Goal: Information Seeking & Learning: Check status

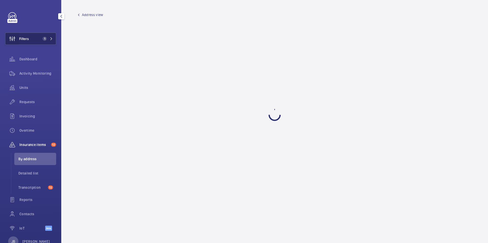
click at [15, 39] on wm-front-icon-button at bounding box center [12, 39] width 14 height 12
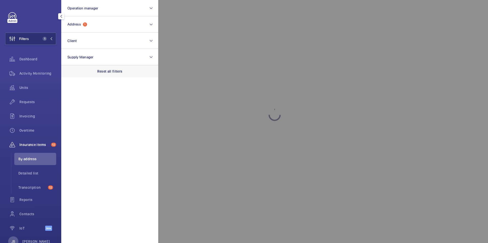
click at [120, 76] on div "Reset all filters" at bounding box center [109, 71] width 97 height 12
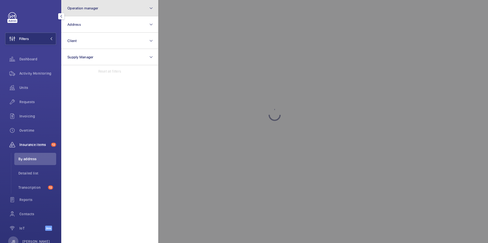
click at [95, 14] on button "Operation manager" at bounding box center [109, 8] width 97 height 16
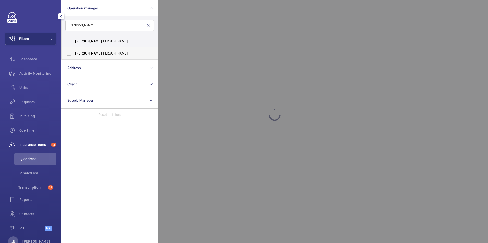
type input "[PERSON_NAME]"
click at [69, 55] on label "[PERSON_NAME] [PERSON_NAME]" at bounding box center [106, 53] width 89 height 12
click at [69, 55] on input "[PERSON_NAME] [PERSON_NAME]" at bounding box center [69, 53] width 10 height 10
checkbox input "true"
click at [250, 19] on div at bounding box center [402, 121] width 488 height 243
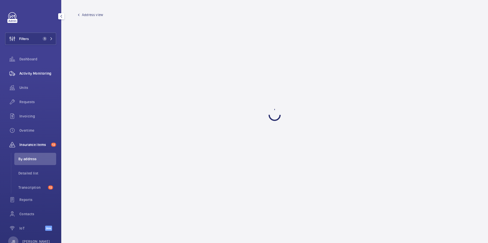
click at [42, 68] on div "Activity Monitoring" at bounding box center [30, 73] width 51 height 12
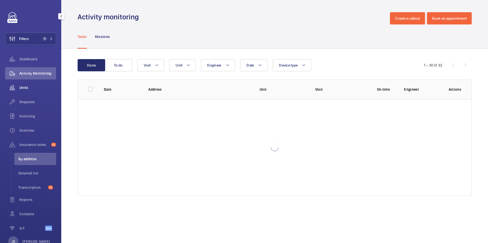
click at [23, 87] on span "Units" at bounding box center [37, 87] width 37 height 5
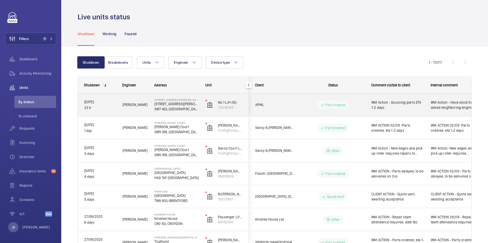
click at [446, 108] on span "WM Action - Have stock have asked neighboring engineer to attend [DATE]." at bounding box center [454, 105] width 47 height 10
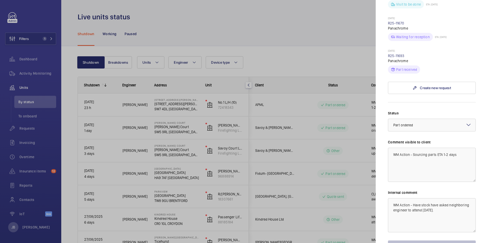
scroll to position [204, 0]
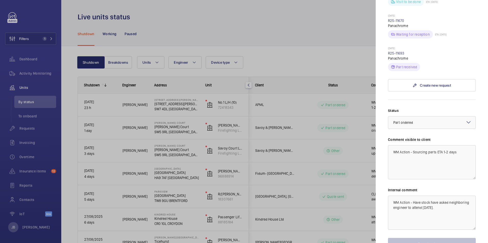
click at [317, 32] on div at bounding box center [244, 121] width 488 height 243
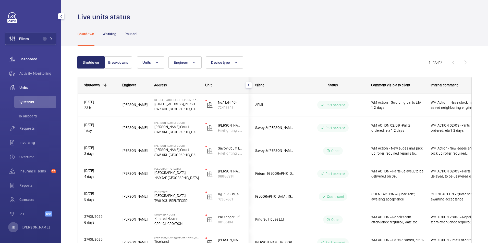
drag, startPoint x: 27, startPoint y: 130, endPoint x: 29, endPoint y: 62, distance: 68.4
click at [27, 130] on span "Requests" at bounding box center [37, 128] width 37 height 5
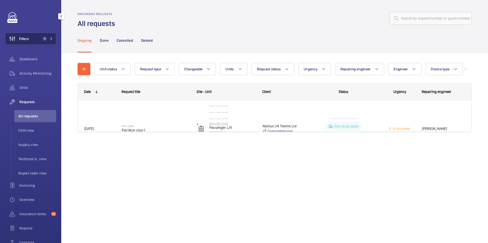
click at [35, 43] on button "Filters 1" at bounding box center [30, 39] width 51 height 12
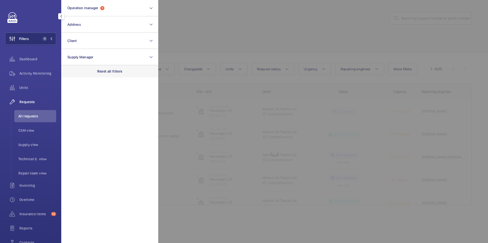
click at [110, 71] on p "Reset all filters" at bounding box center [109, 71] width 25 height 5
click at [205, 33] on div at bounding box center [402, 121] width 488 height 243
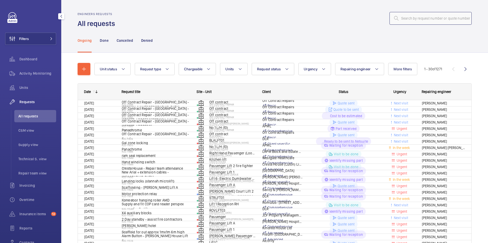
click at [445, 17] on input "text" at bounding box center [430, 18] width 82 height 13
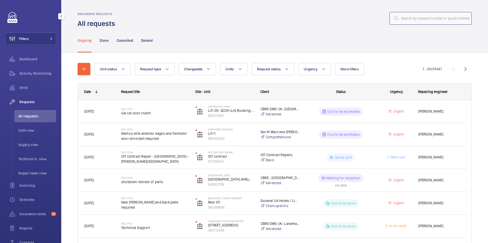
paste input "R25-11396"
type input "R25-11396"
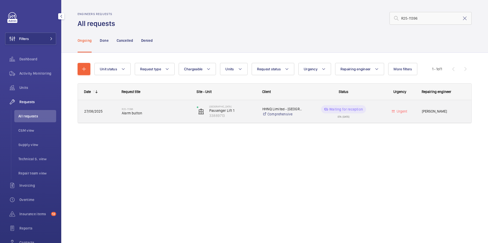
click at [343, 111] on p "Waiting for reception" at bounding box center [346, 109] width 34 height 5
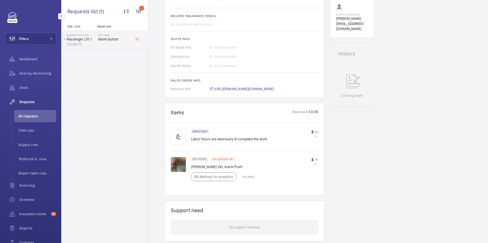
scroll to position [219, 0]
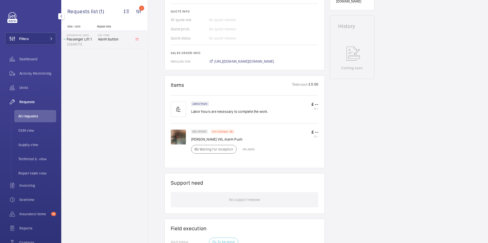
click at [258, 60] on span "[URL][DOMAIN_NAME][DOMAIN_NAME]" at bounding box center [244, 61] width 60 height 5
click at [11, 38] on wm-front-icon-button at bounding box center [12, 39] width 14 height 12
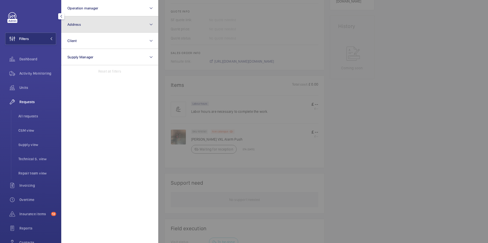
click at [88, 27] on button "Address" at bounding box center [109, 24] width 97 height 16
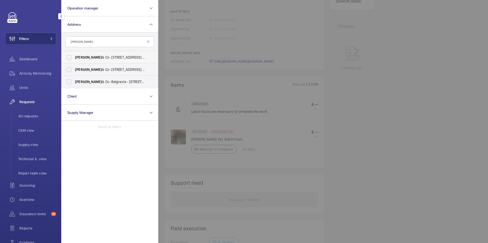
type input "[PERSON_NAME]"
click at [66, 56] on label "[PERSON_NAME] & Co- [STREET_ADDRESS][PERSON_NAME]" at bounding box center [106, 57] width 89 height 12
click at [66, 56] on input "[PERSON_NAME] & Co- [STREET_ADDRESS][PERSON_NAME]" at bounding box center [69, 57] width 10 height 10
checkbox input "true"
click at [67, 69] on label "[PERSON_NAME] & Co- [STREET_ADDRESS][PERSON_NAME]" at bounding box center [106, 70] width 89 height 12
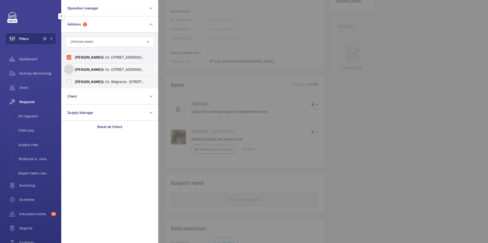
click at [67, 69] on input "[PERSON_NAME] & Co- [STREET_ADDRESS][PERSON_NAME]" at bounding box center [69, 70] width 10 height 10
checkbox input "true"
click at [70, 80] on label "[PERSON_NAME] & Co- Belgravia - [STREET_ADDRESS]" at bounding box center [106, 82] width 89 height 12
click at [70, 80] on input "[PERSON_NAME] & Co- Belgravia - [STREET_ADDRESS]" at bounding box center [69, 82] width 10 height 10
checkbox input "true"
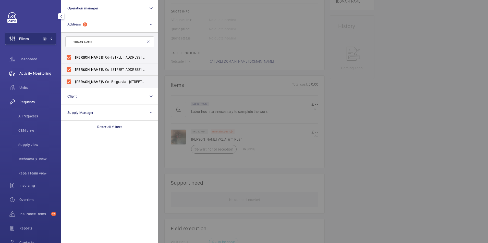
click at [35, 77] on div "Activity Monitoring" at bounding box center [30, 73] width 51 height 12
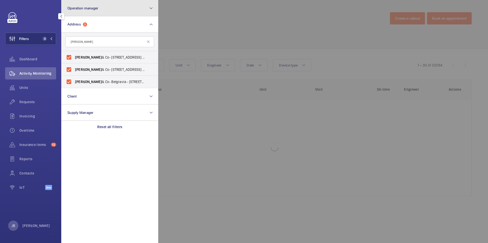
click at [90, 12] on button "Operation manager" at bounding box center [109, 8] width 97 height 16
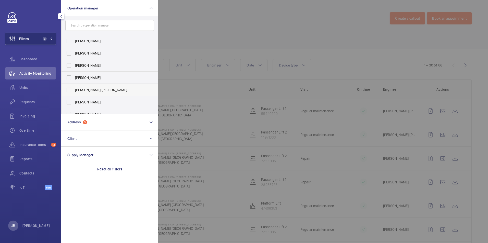
click at [72, 89] on label "[PERSON_NAME] [PERSON_NAME]" at bounding box center [106, 90] width 89 height 12
click at [72, 89] on input "[PERSON_NAME] [PERSON_NAME]" at bounding box center [69, 90] width 10 height 10
checkbox input "true"
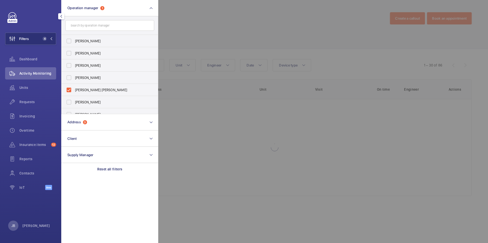
click at [198, 32] on div at bounding box center [402, 121] width 488 height 243
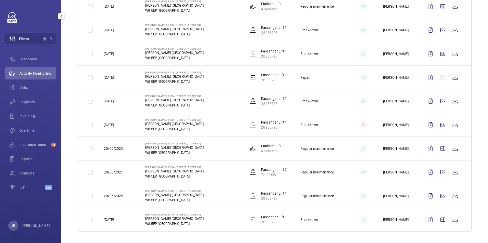
scroll to position [580, 0]
click at [35, 39] on button "Filters 4" at bounding box center [30, 39] width 51 height 12
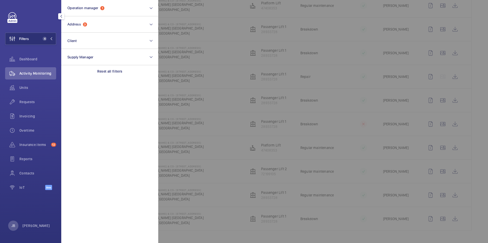
click at [350, 71] on div at bounding box center [402, 121] width 488 height 243
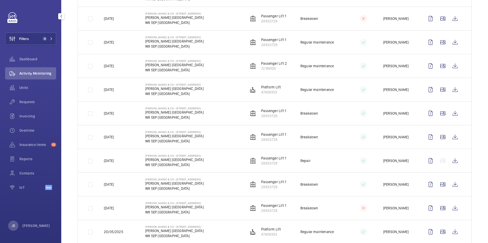
scroll to position [453, 0]
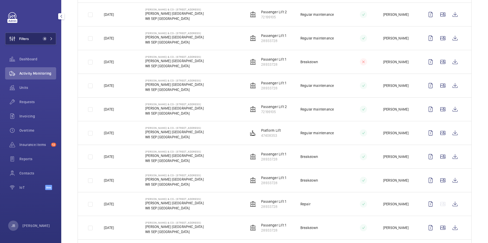
click at [32, 41] on button "Filters 4" at bounding box center [30, 39] width 51 height 12
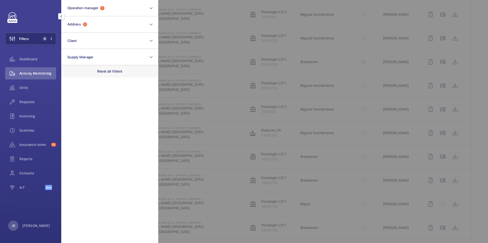
click at [117, 70] on p "Reset all filters" at bounding box center [109, 71] width 25 height 5
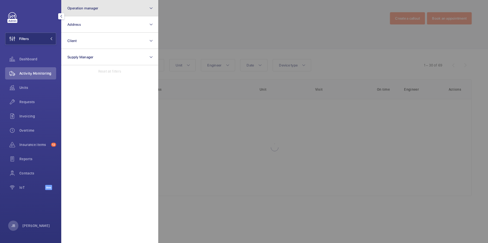
click at [106, 10] on button "Operation manager" at bounding box center [109, 8] width 97 height 16
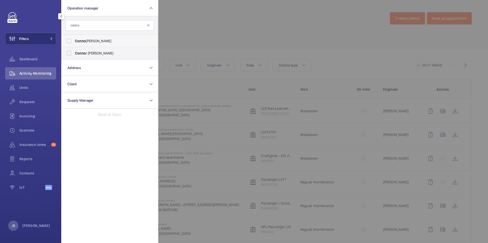
type input "conno"
click at [96, 38] on label "[PERSON_NAME]" at bounding box center [106, 41] width 89 height 12
click at [74, 38] on input "[PERSON_NAME]" at bounding box center [69, 41] width 10 height 10
checkbox input "true"
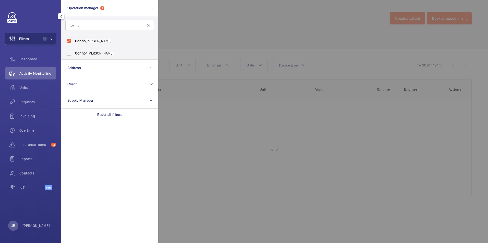
click at [181, 32] on div at bounding box center [402, 121] width 488 height 243
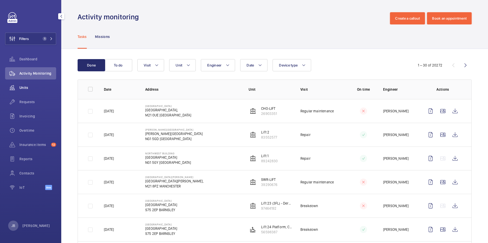
click at [31, 88] on span "Units" at bounding box center [37, 87] width 37 height 5
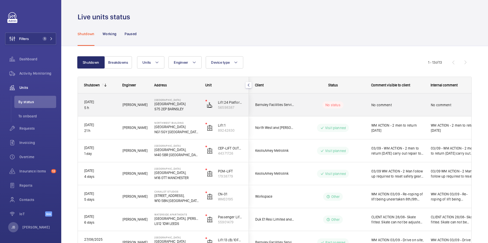
click at [450, 103] on span "No comment" at bounding box center [454, 105] width 47 height 5
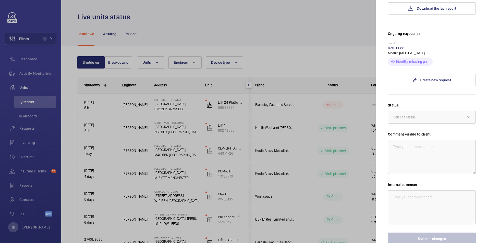
scroll to position [128, 0]
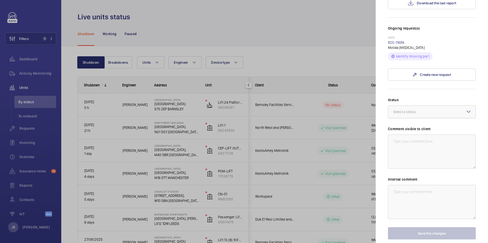
click at [443, 116] on div at bounding box center [431, 112] width 87 height 12
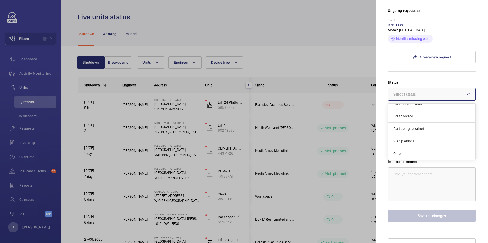
scroll to position [153, 0]
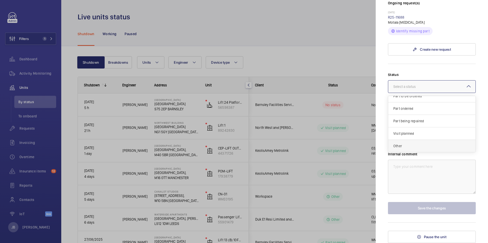
click at [416, 148] on span "Other" at bounding box center [431, 146] width 77 height 5
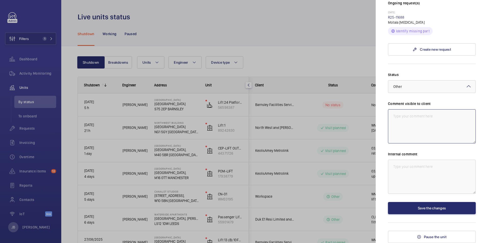
click at [419, 121] on textarea at bounding box center [432, 126] width 88 height 34
drag, startPoint x: 450, startPoint y: 118, endPoint x: 379, endPoint y: 116, distance: 71.5
click at [379, 116] on mat-sidenav "Stopped unit [GEOGRAPHIC_DATA] [GEOGRAPHIC_DATA] BARNSLEY Barnsley Facilities S…" at bounding box center [432, 121] width 112 height 243
type textarea "WM ACTION - Souring new motor"
click at [397, 166] on textarea at bounding box center [432, 177] width 88 height 34
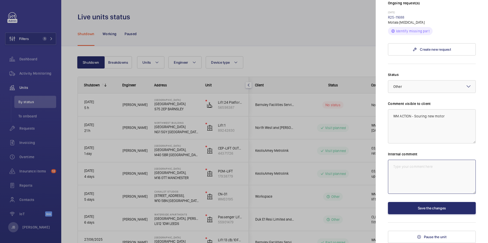
paste textarea "WM ACTION - Souring new motor"
click at [451, 168] on textarea "WM ACTION - Souring new motor 3.9325" at bounding box center [432, 177] width 88 height 34
drag, startPoint x: 455, startPoint y: 168, endPoint x: 358, endPoint y: 170, distance: 97.3
click at [358, 170] on mat-sidenav-container "Filters 1 Dashboard Activity Monitoring Units By status To onboard Requests Inv…" at bounding box center [244, 121] width 488 height 243
type textarea "WM ACTION - Souring new motor [DATE]"
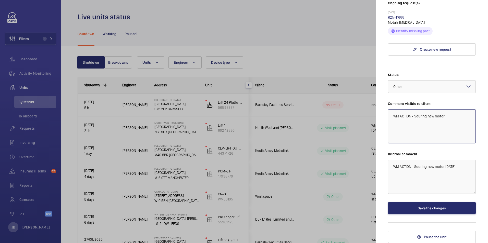
drag, startPoint x: 445, startPoint y: 118, endPoint x: 362, endPoint y: 115, distance: 82.2
click at [362, 115] on mat-sidenav-container "Filters 1 Dashboard Activity Monitoring Units By status To onboard Requests Inv…" at bounding box center [244, 121] width 488 height 243
paste textarea "[DATE]"
type textarea "WM ACTION - Souring new motor [DATE]"
click at [430, 209] on button "Save the changes" at bounding box center [432, 208] width 88 height 12
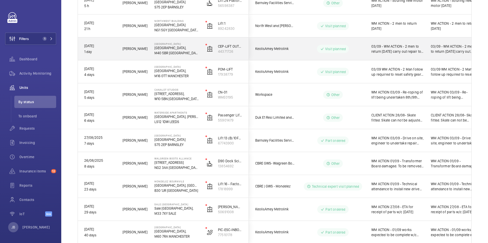
scroll to position [177, 0]
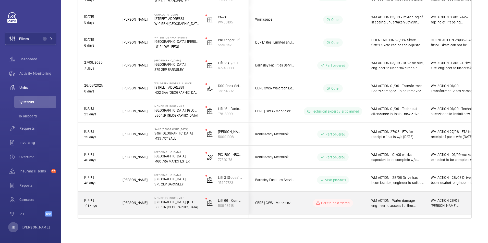
click at [458, 206] on span "WM ACTION 28/08 - [PERSON_NAME] [PERSON_NAME]/[PERSON_NAME] currently in comms …" at bounding box center [454, 203] width 47 height 10
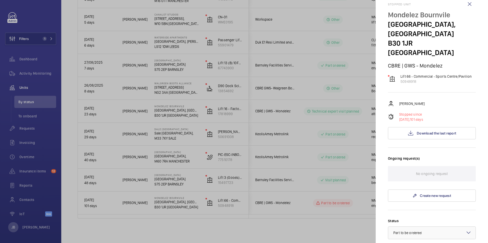
scroll to position [0, 0]
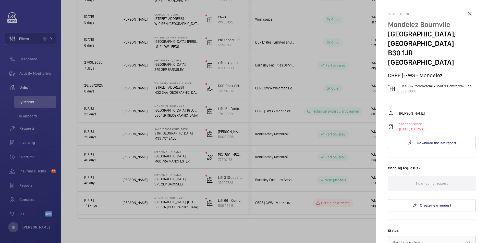
click at [318, 77] on div at bounding box center [244, 121] width 488 height 243
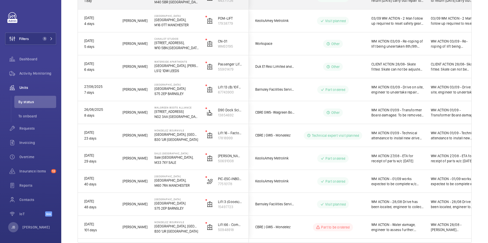
scroll to position [177, 0]
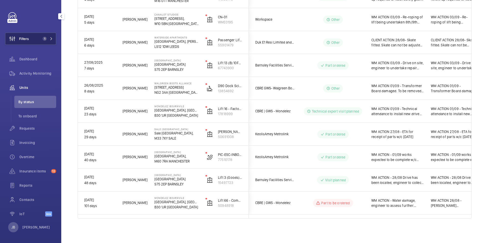
click at [22, 33] on span "Filters" at bounding box center [16, 39] width 23 height 12
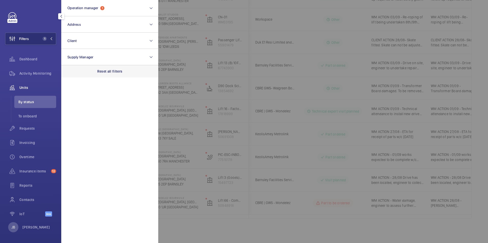
click at [113, 71] on div "Reset all filters" at bounding box center [109, 71] width 97 height 12
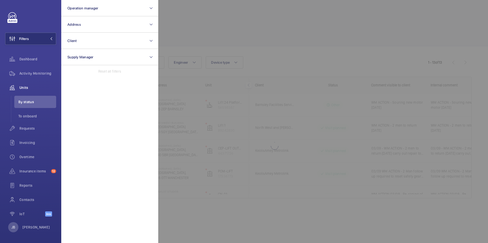
drag, startPoint x: 113, startPoint y: 71, endPoint x: 108, endPoint y: 70, distance: 4.4
click at [108, 70] on p "Reset all filters" at bounding box center [109, 71] width 23 height 5
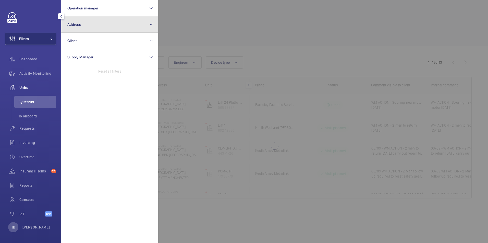
click at [101, 28] on button "Address" at bounding box center [109, 24] width 97 height 16
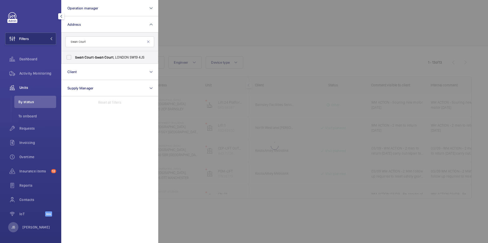
type input "Swan Court"
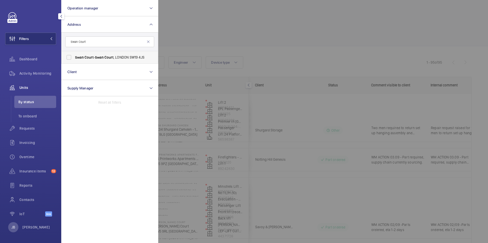
click at [97, 55] on span "Swan Court - [GEOGRAPHIC_DATA] 4JS" at bounding box center [110, 57] width 70 height 5
click at [74, 55] on input "Swan Court - [GEOGRAPHIC_DATA] 4JS" at bounding box center [69, 57] width 10 height 10
checkbox input "true"
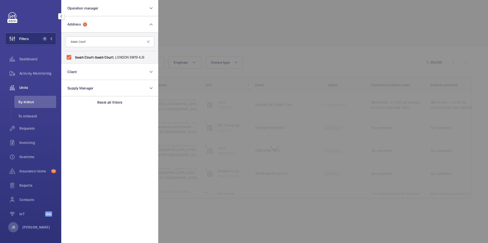
click at [200, 36] on div at bounding box center [402, 121] width 488 height 243
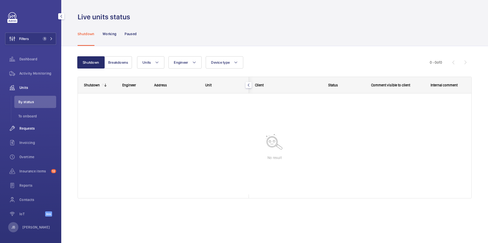
click at [29, 129] on span "Requests" at bounding box center [37, 128] width 37 height 5
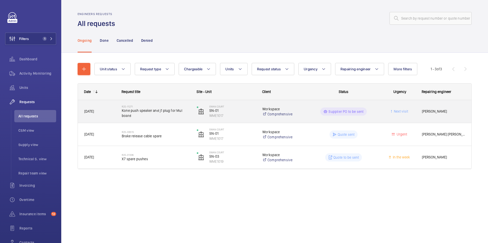
click at [375, 114] on wm-front-pills-cell "Supplier PO to be sent" at bounding box center [343, 112] width 68 height 8
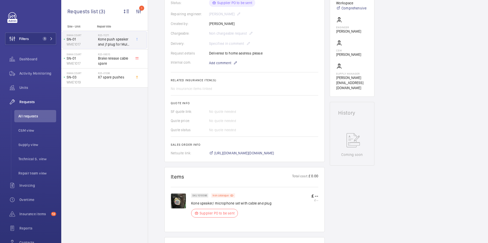
scroll to position [204, 0]
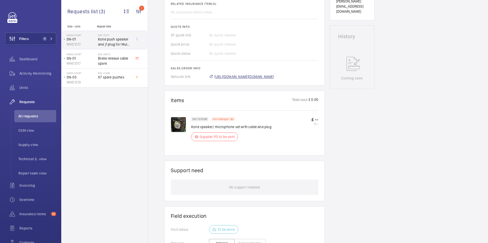
click at [264, 79] on span "[URL][DOMAIN_NAME][DOMAIN_NAME]" at bounding box center [244, 76] width 60 height 5
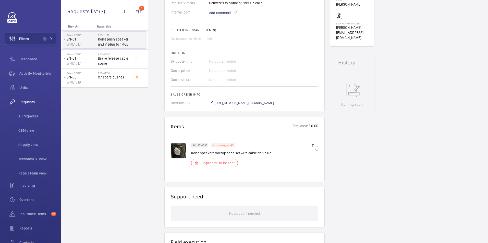
scroll to position [281, 0]
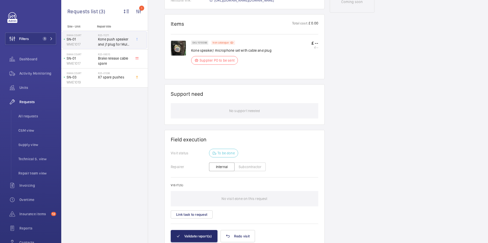
click at [176, 44] on img at bounding box center [178, 48] width 15 height 15
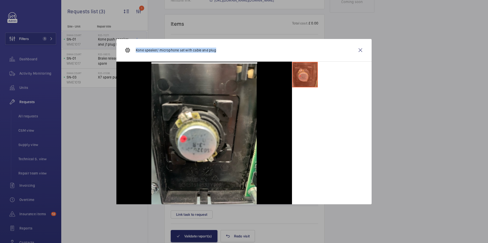
drag, startPoint x: 217, startPoint y: 49, endPoint x: 135, endPoint y: 52, distance: 82.2
click at [135, 52] on div "Kone speaker/ microphone set with cable and plug" at bounding box center [243, 50] width 255 height 23
drag, startPoint x: 135, startPoint y: 52, endPoint x: 138, endPoint y: 51, distance: 3.1
copy p "Kone speaker/ microphone set with cable and plug"
click at [363, 51] on wm-front-icon-button at bounding box center [360, 50] width 12 height 12
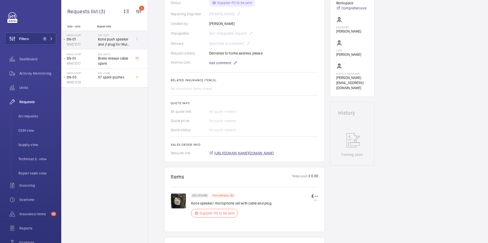
scroll to position [51, 0]
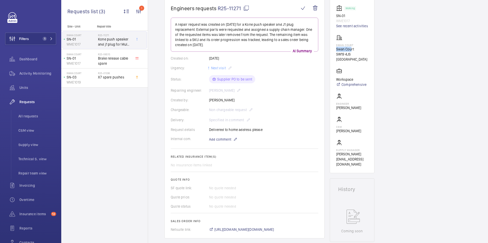
click at [351, 50] on wm-front-card "Working SN-01 WME1017 See recent activities [GEOGRAPHIC_DATA][STREET_ADDRESS] L…" at bounding box center [352, 86] width 45 height 175
drag, startPoint x: 351, startPoint y: 50, endPoint x: 355, endPoint y: 49, distance: 4.3
click at [355, 49] on p "Swan Court" at bounding box center [352, 49] width 32 height 5
drag, startPoint x: 354, startPoint y: 49, endPoint x: 337, endPoint y: 50, distance: 17.4
click at [337, 50] on p "Swan Court" at bounding box center [352, 49] width 32 height 5
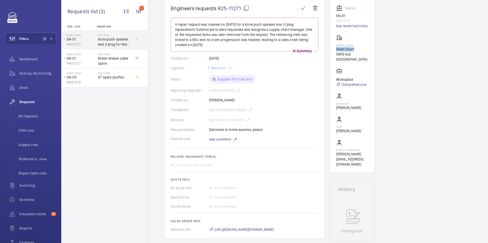
copy p "Swan Court"
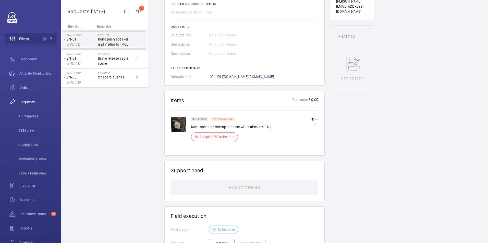
click at [177, 126] on img at bounding box center [178, 124] width 15 height 15
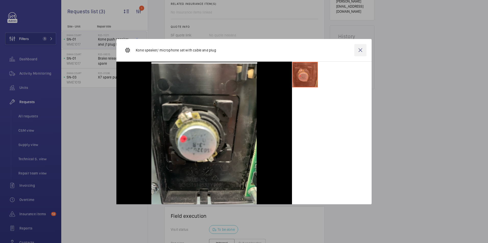
click at [361, 55] on wm-front-icon-button at bounding box center [360, 50] width 12 height 12
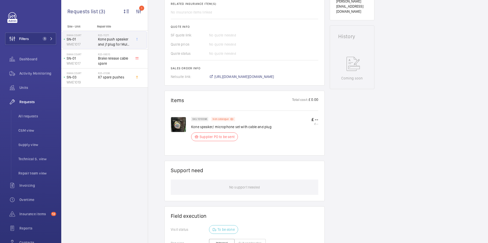
click at [199, 121] on div "SKU 1010096" at bounding box center [199, 119] width 17 height 4
click at [36, 40] on button "Filters 1" at bounding box center [30, 39] width 51 height 12
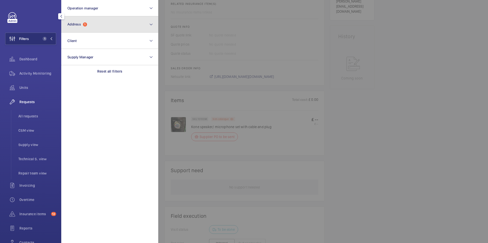
click at [131, 22] on button "Address 1" at bounding box center [109, 24] width 97 height 16
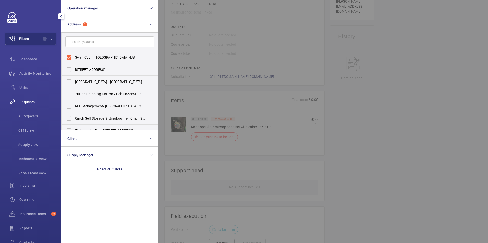
click at [29, 101] on span "Requests" at bounding box center [37, 102] width 37 height 5
click at [27, 103] on span "Requests" at bounding box center [37, 102] width 37 height 5
click at [429, 101] on div at bounding box center [402, 121] width 488 height 243
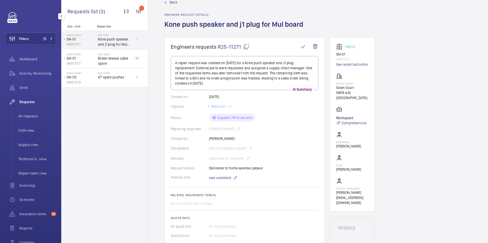
scroll to position [0, 0]
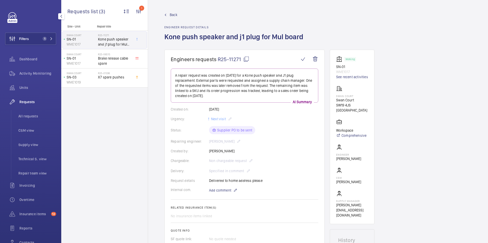
click at [177, 15] on span "Back" at bounding box center [174, 14] width 8 height 5
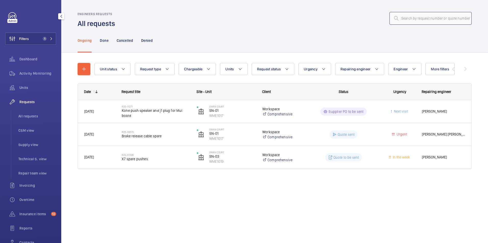
click at [416, 13] on input "text" at bounding box center [430, 18] width 82 height 13
paste input "R25-11688"
type input "R25-11688"
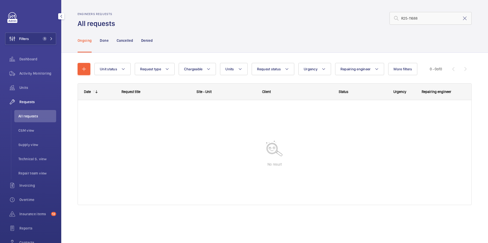
click at [33, 46] on div "Filters 1 Dashboard Activity Monitoring Units Requests All requests CSM view Su…" at bounding box center [30, 138] width 51 height 253
click at [35, 43] on button "Filters 1" at bounding box center [30, 39] width 51 height 12
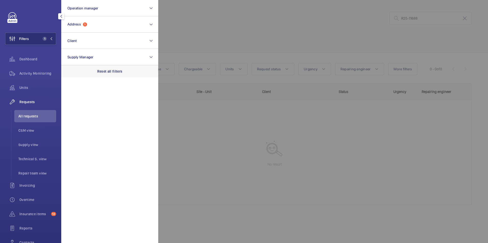
click at [109, 73] on p "Reset all filters" at bounding box center [109, 71] width 25 height 5
click at [212, 44] on div at bounding box center [402, 121] width 488 height 243
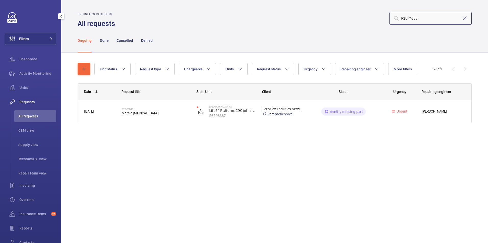
click at [445, 17] on input "R25-11688" at bounding box center [430, 18] width 82 height 13
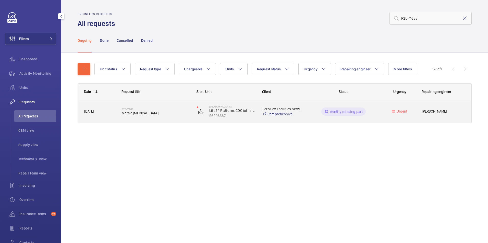
click at [354, 115] on div "Identify missing part" at bounding box center [343, 112] width 45 height 8
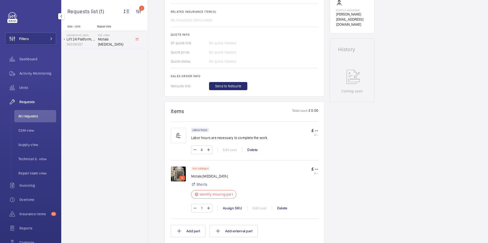
scroll to position [204, 0]
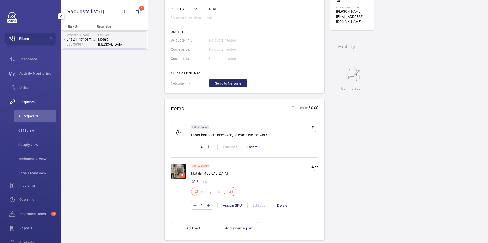
click at [179, 171] on img at bounding box center [178, 171] width 15 height 15
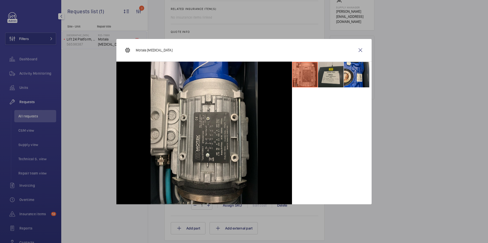
click at [338, 77] on li at bounding box center [331, 75] width 26 height 26
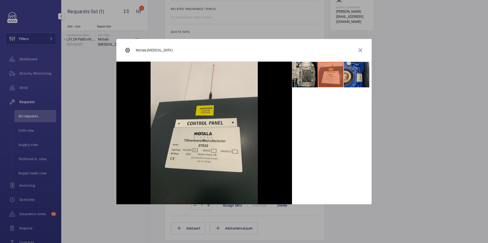
click at [350, 76] on li at bounding box center [357, 75] width 26 height 26
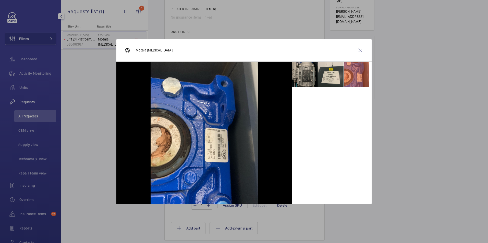
click at [303, 86] on li at bounding box center [305, 75] width 26 height 26
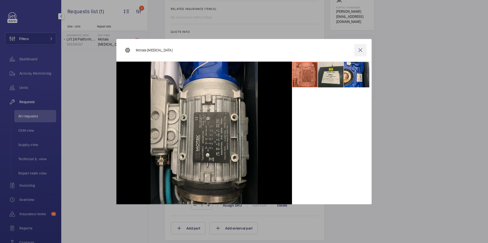
click at [361, 50] on wm-front-icon-button at bounding box center [360, 50] width 12 height 12
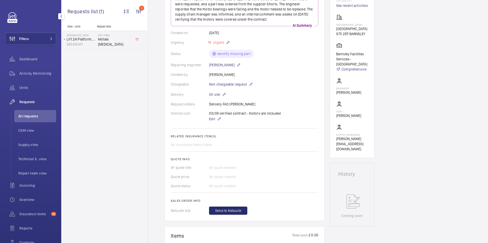
scroll to position [281, 0]
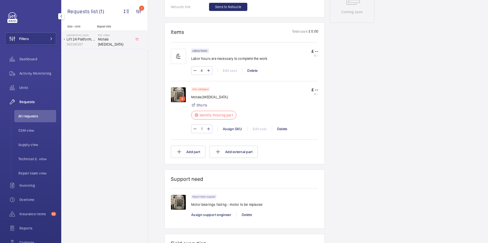
click at [175, 95] on img at bounding box center [178, 94] width 15 height 15
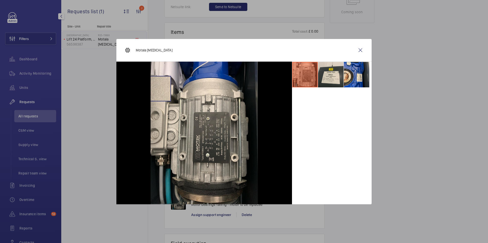
click at [331, 69] on li at bounding box center [331, 75] width 26 height 26
click at [323, 85] on li at bounding box center [331, 75] width 26 height 26
click at [325, 83] on li at bounding box center [331, 75] width 26 height 26
click at [331, 77] on li at bounding box center [331, 75] width 26 height 26
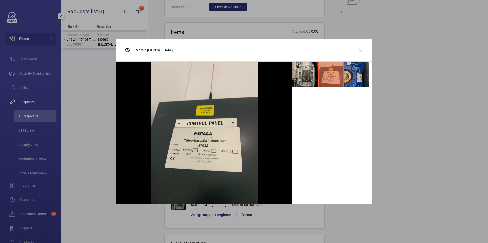
click at [363, 72] on li at bounding box center [357, 75] width 26 height 26
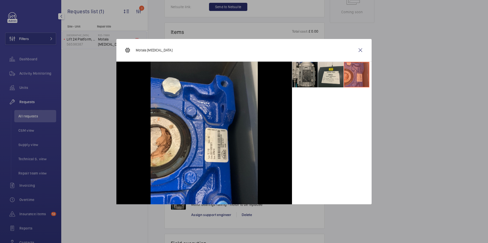
click at [300, 75] on li at bounding box center [305, 75] width 26 height 26
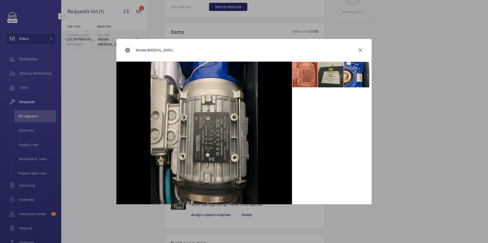
click at [323, 76] on li at bounding box center [331, 75] width 26 height 26
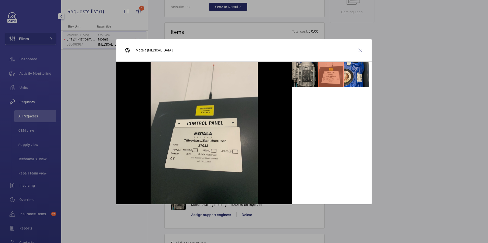
click at [307, 72] on li at bounding box center [305, 75] width 26 height 26
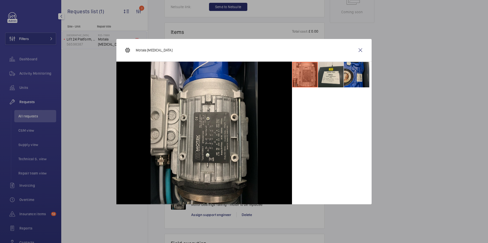
click at [359, 84] on li at bounding box center [357, 75] width 26 height 26
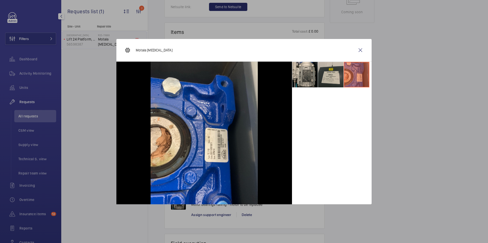
click at [332, 79] on li at bounding box center [331, 75] width 26 height 26
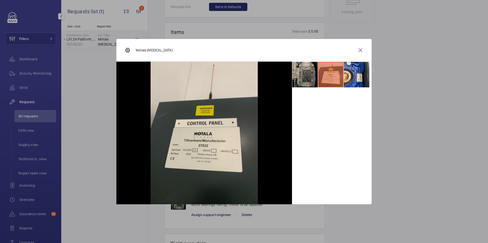
click at [304, 79] on li at bounding box center [305, 75] width 26 height 26
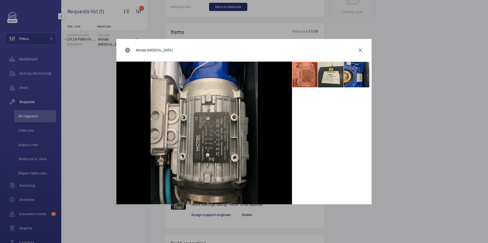
click at [350, 79] on li at bounding box center [357, 75] width 26 height 26
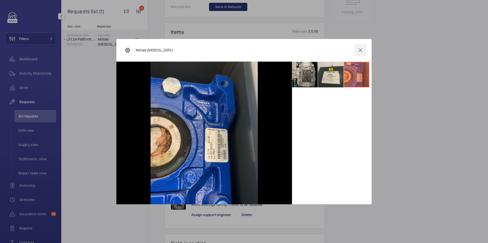
click at [364, 50] on wm-front-icon-button at bounding box center [360, 50] width 12 height 12
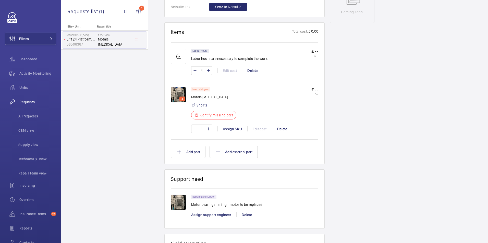
click at [183, 98] on p "3" at bounding box center [182, 99] width 4 height 5
click at [177, 94] on img at bounding box center [178, 94] width 15 height 15
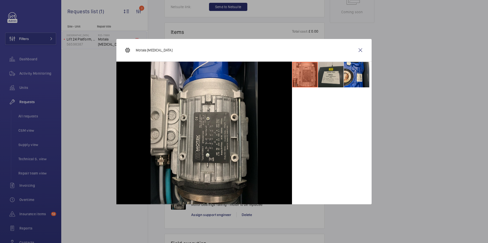
click at [323, 75] on li at bounding box center [331, 75] width 26 height 26
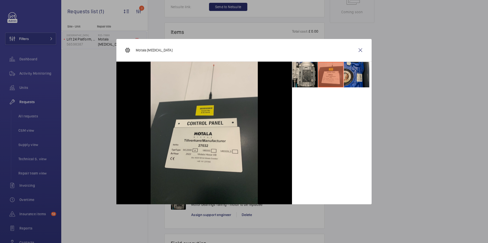
click at [351, 74] on li at bounding box center [357, 75] width 26 height 26
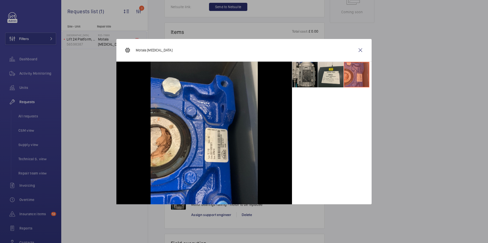
click at [305, 83] on li at bounding box center [305, 75] width 26 height 26
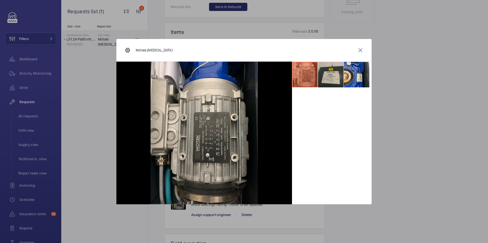
click at [338, 78] on li at bounding box center [331, 75] width 26 height 26
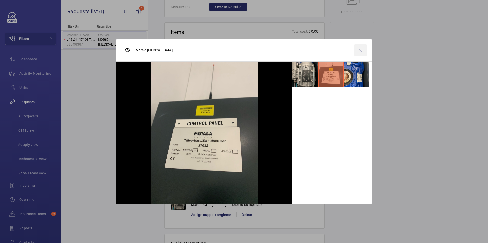
click at [361, 51] on wm-front-icon-button at bounding box center [360, 50] width 12 height 12
drag, startPoint x: 361, startPoint y: 51, endPoint x: 474, endPoint y: 91, distance: 119.2
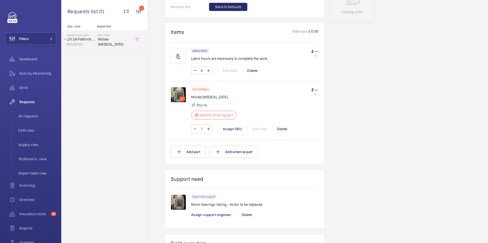
scroll to position [0, 0]
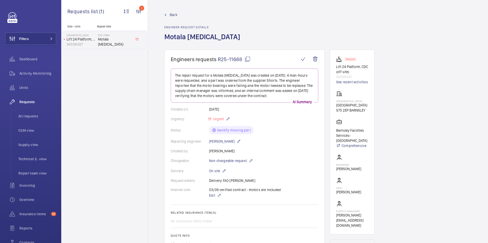
click at [33, 43] on button "Filters" at bounding box center [30, 39] width 51 height 12
click at [173, 14] on span "Back" at bounding box center [174, 14] width 8 height 5
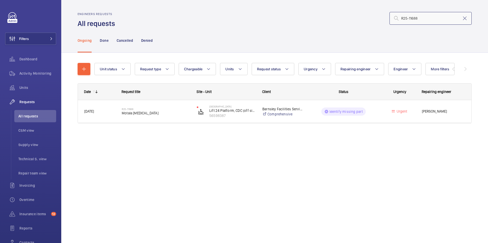
drag, startPoint x: 430, startPoint y: 19, endPoint x: 379, endPoint y: 21, distance: 51.4
click at [379, 21] on div "R25-11688" at bounding box center [294, 18] width 353 height 12
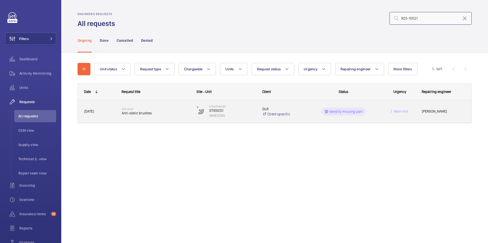
type input "R25-10521"
click at [348, 117] on div "Identify missing part" at bounding box center [340, 112] width 75 height 18
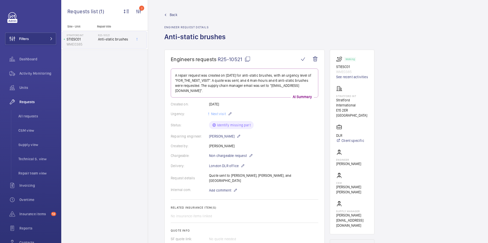
click at [174, 15] on span "Back" at bounding box center [174, 14] width 8 height 5
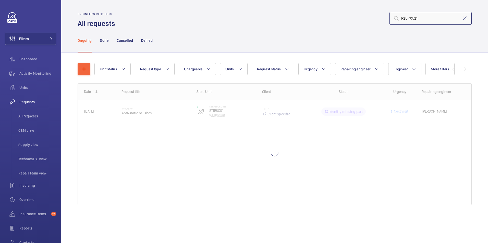
drag, startPoint x: 423, startPoint y: 15, endPoint x: 423, endPoint y: 19, distance: 3.6
click at [423, 16] on input "R25-10521" at bounding box center [430, 18] width 82 height 13
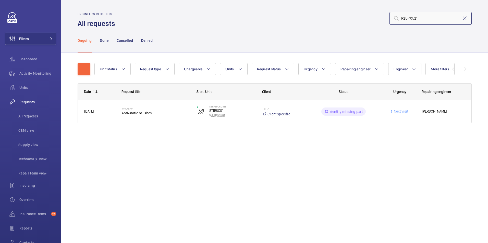
drag, startPoint x: 422, startPoint y: 20, endPoint x: 388, endPoint y: 23, distance: 34.9
click at [388, 23] on div "R25-10521" at bounding box center [294, 18] width 353 height 12
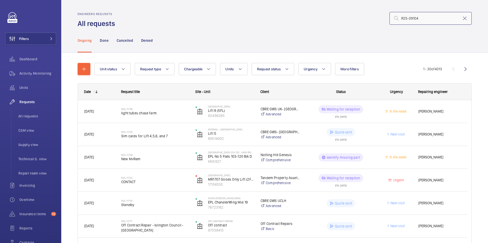
type input "R25-09104"
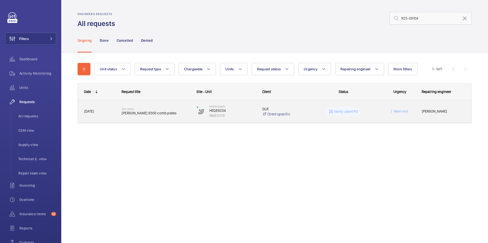
click at [338, 114] on p "Verify client PO" at bounding box center [346, 111] width 24 height 5
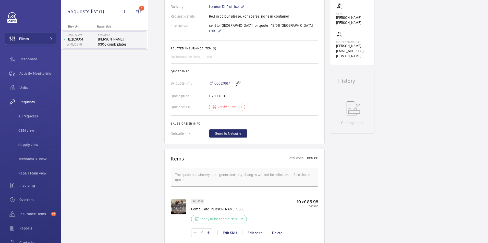
scroll to position [153, 0]
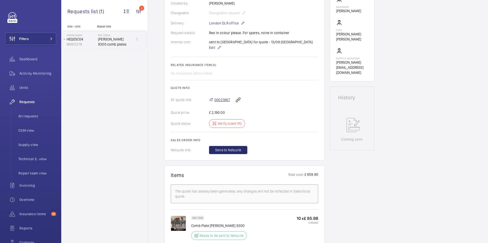
click at [227, 101] on span "00021867" at bounding box center [222, 99] width 16 height 5
